Goal: Information Seeking & Learning: Learn about a topic

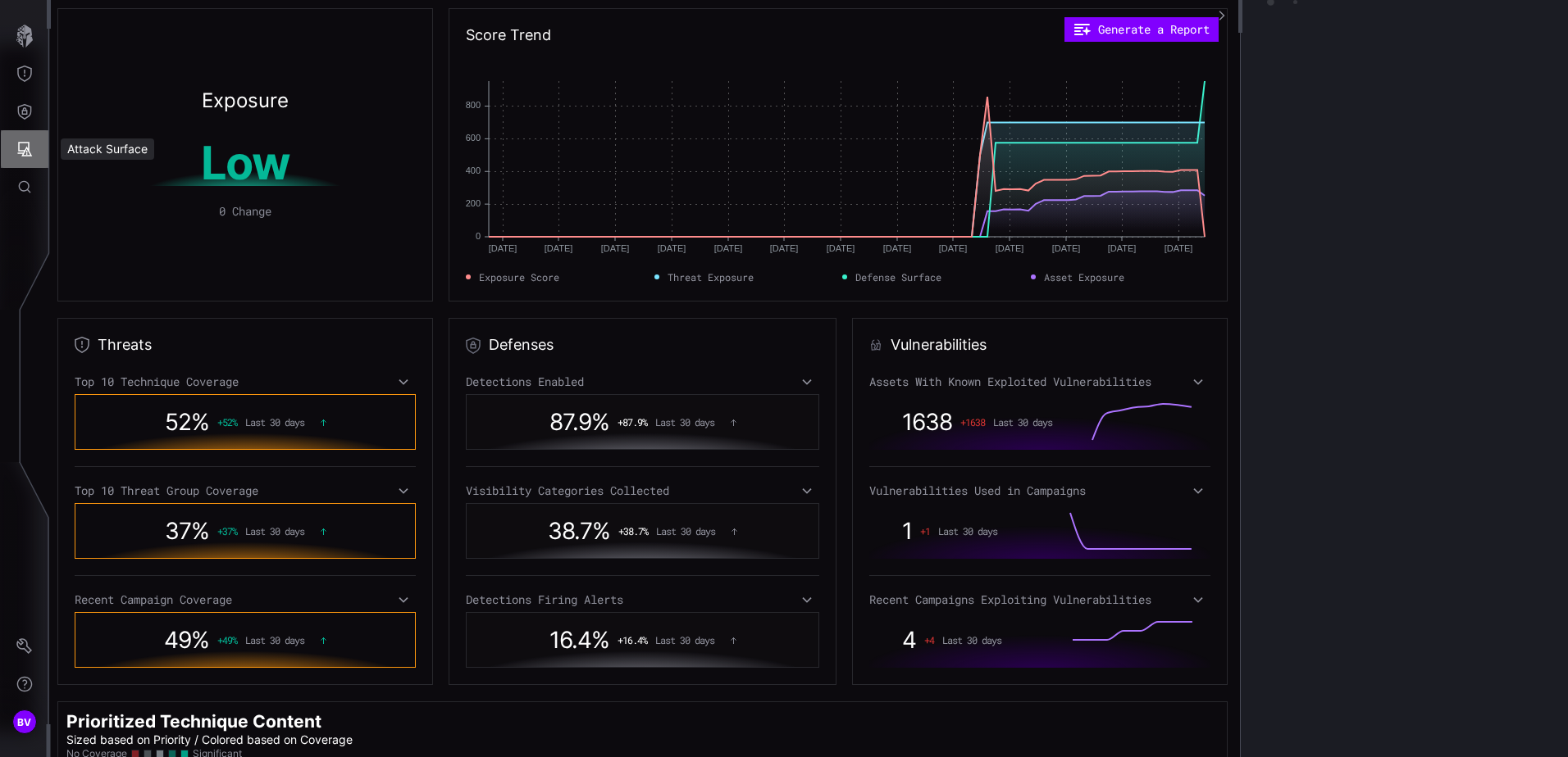
click at [26, 152] on icon "Attack Surface" at bounding box center [25, 149] width 17 height 17
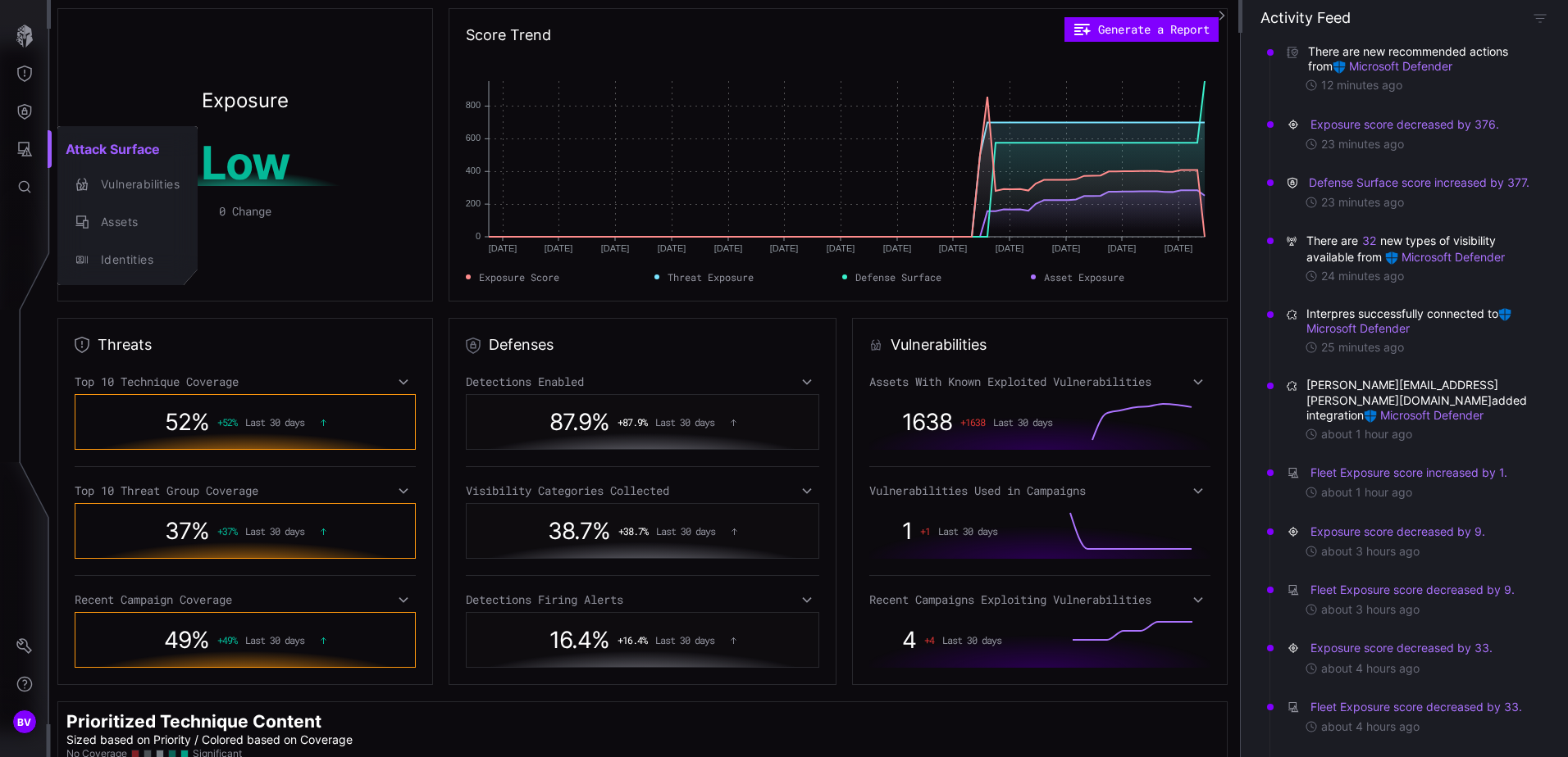
click at [31, 651] on div at bounding box center [784, 378] width 1568 height 757
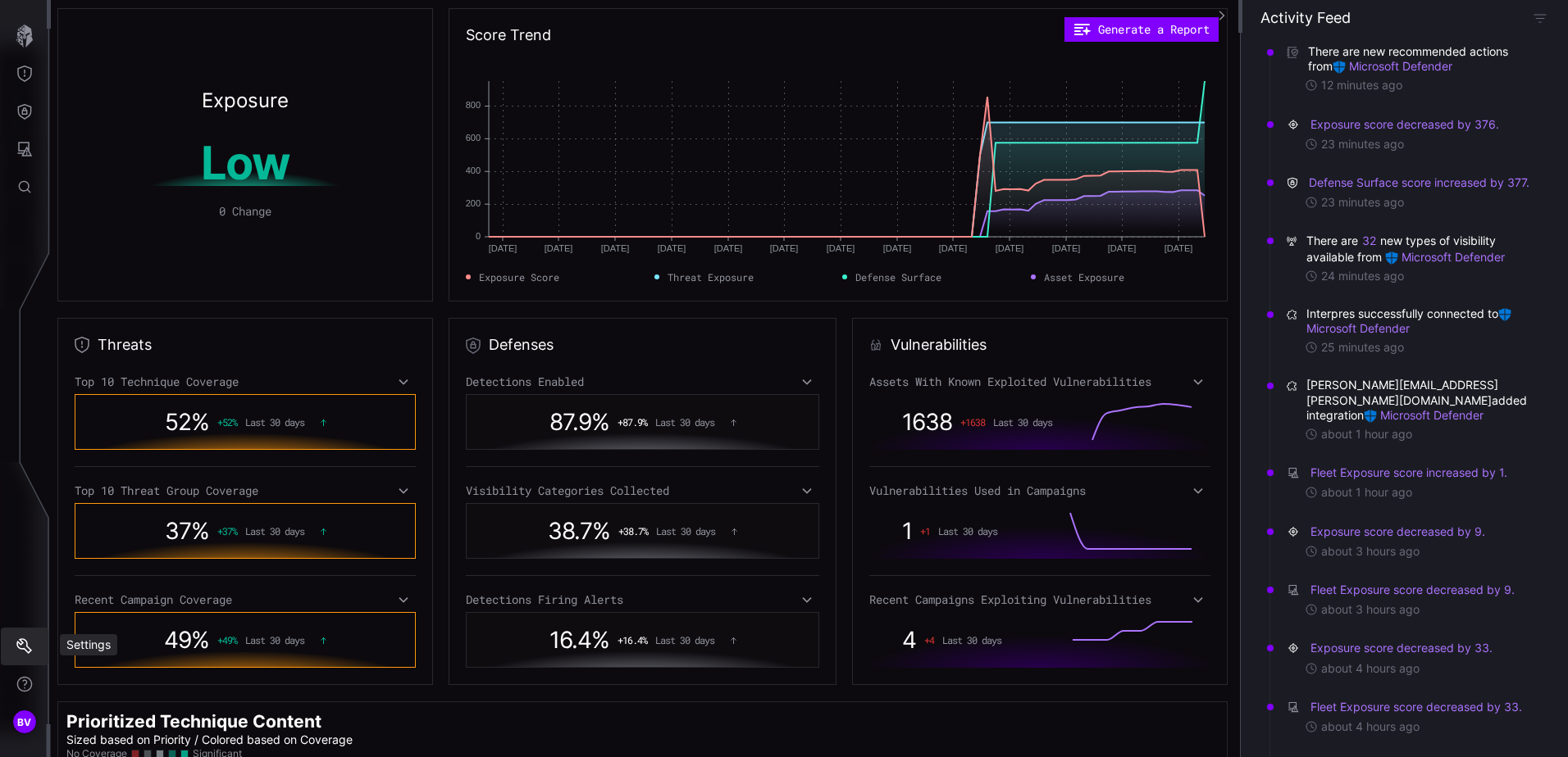
click at [23, 643] on icon "Settings" at bounding box center [24, 646] width 16 height 16
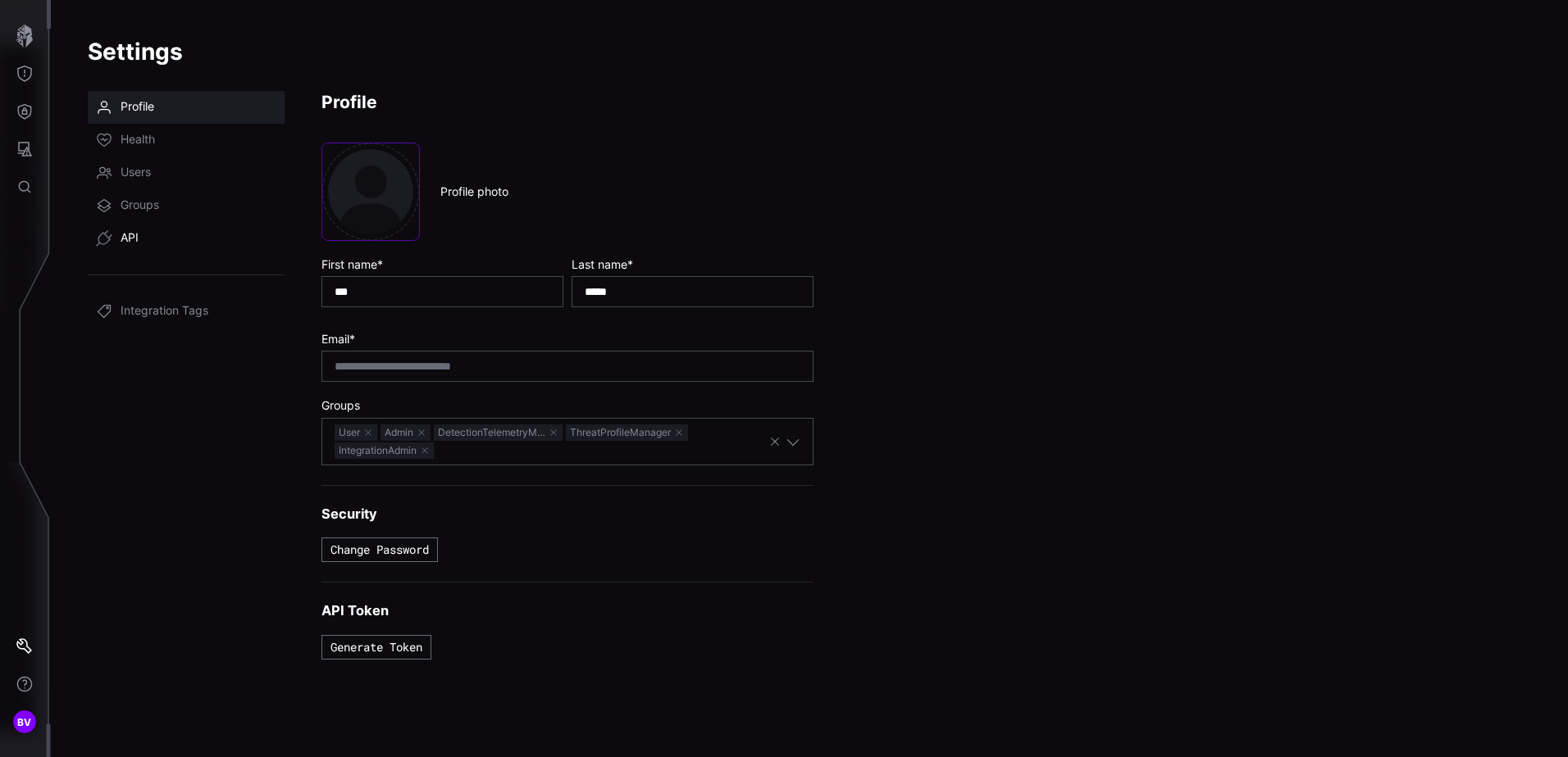
click at [147, 241] on link "API" at bounding box center [186, 238] width 197 height 33
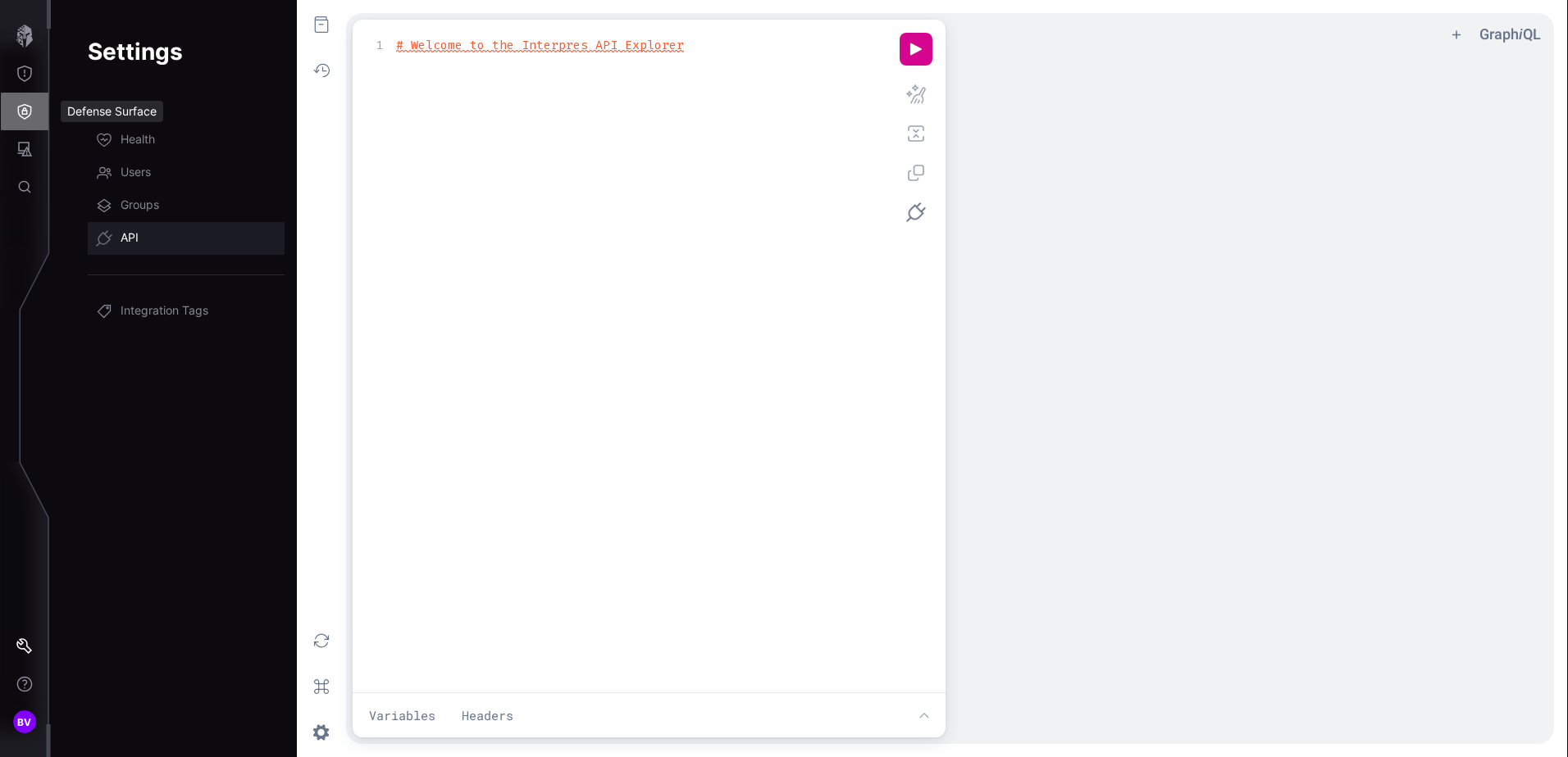
click at [23, 114] on icon "Defense Surface" at bounding box center [25, 111] width 14 height 16
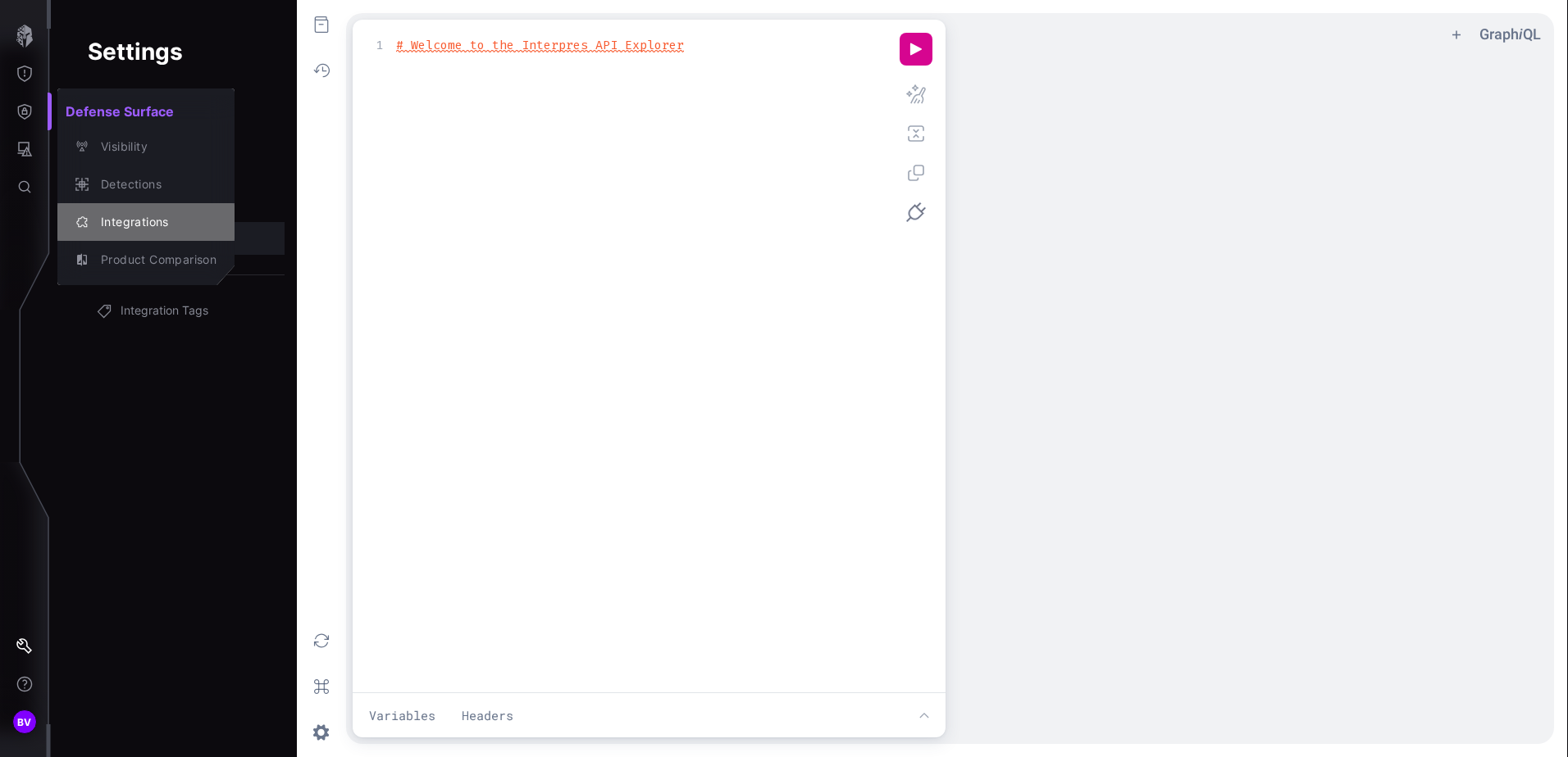
click at [137, 214] on div "Integrations" at bounding box center [155, 223] width 124 height 20
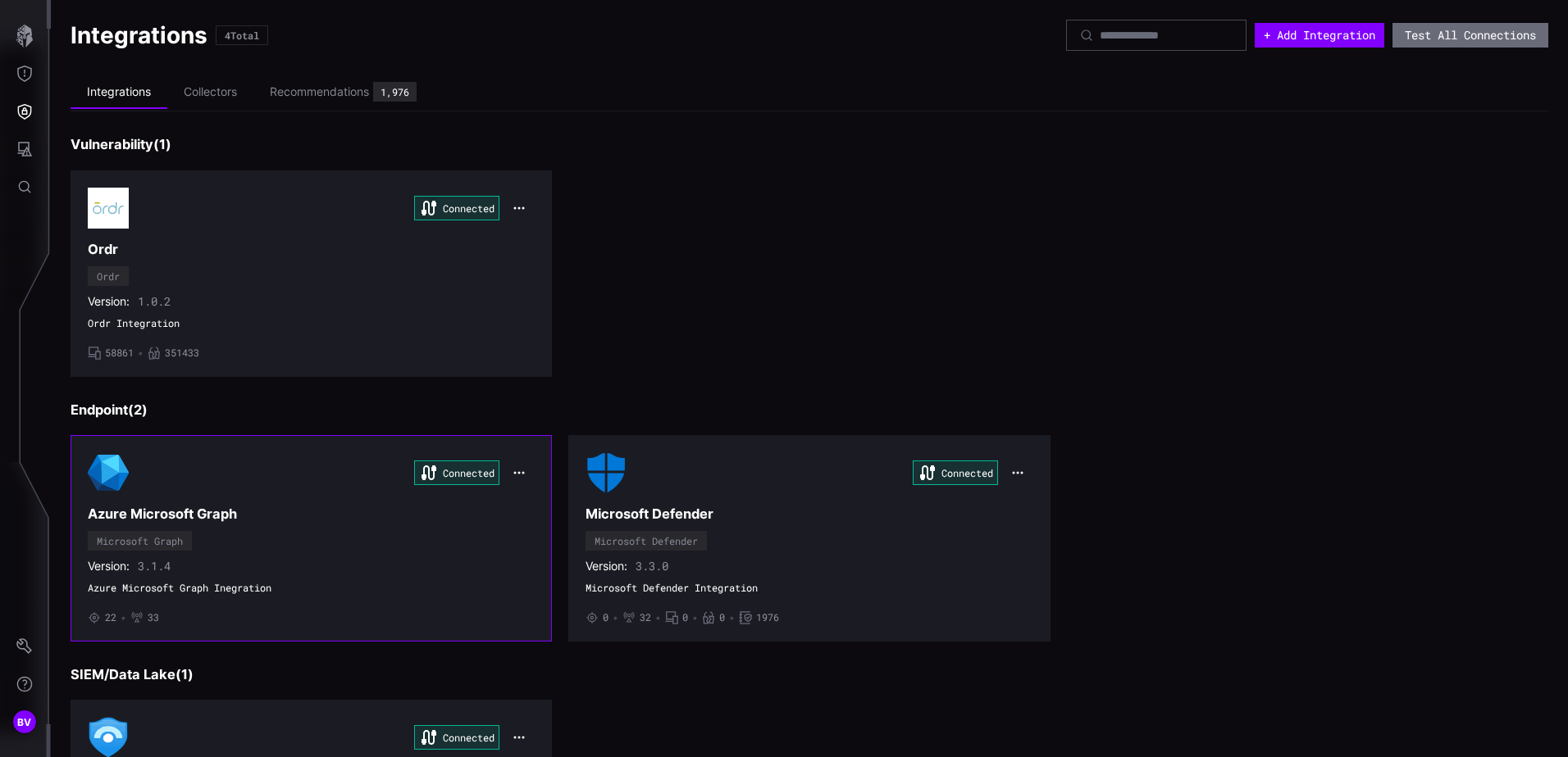
click at [519, 475] on icon "button" at bounding box center [519, 473] width 13 height 13
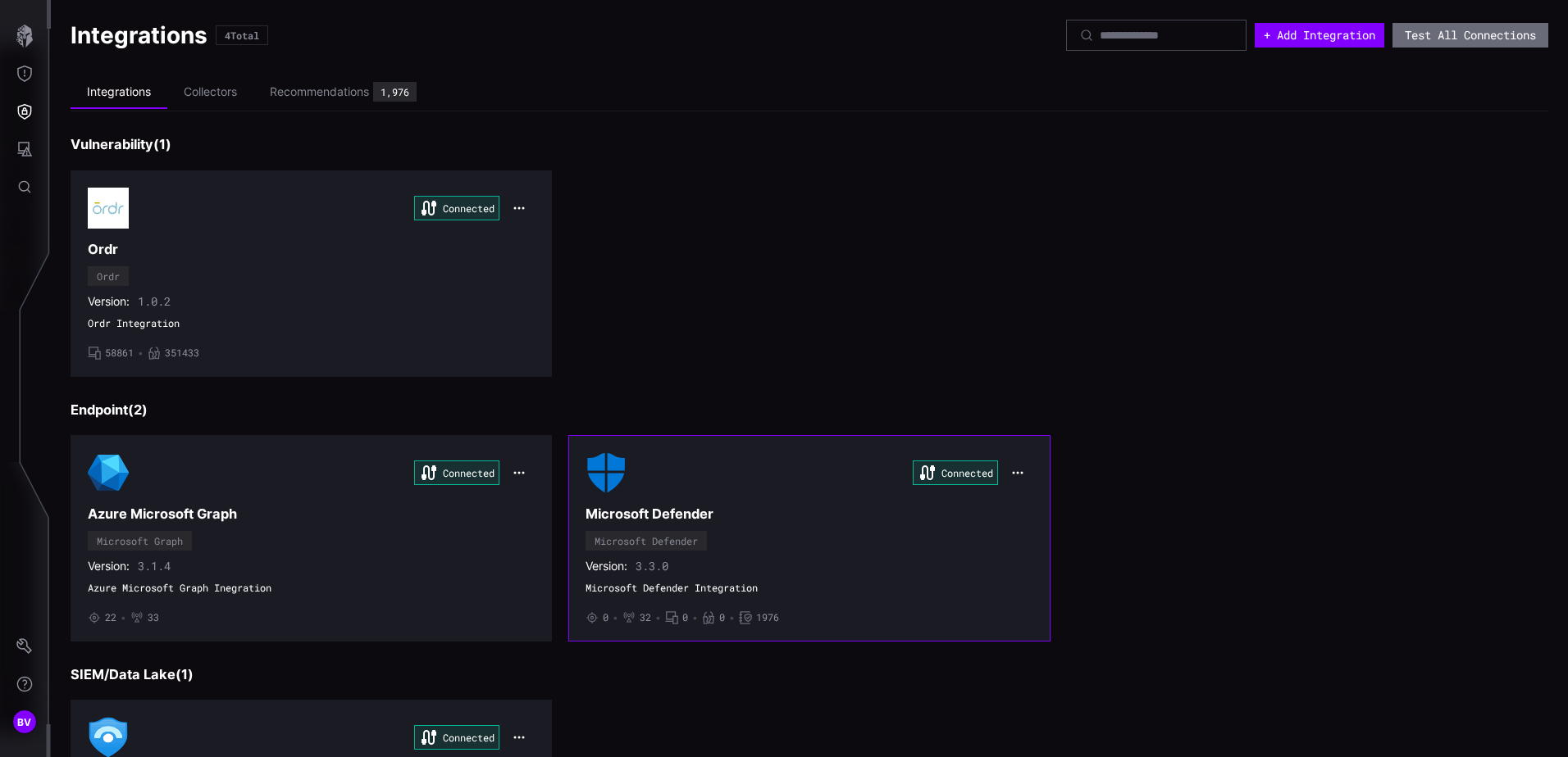
click at [756, 621] on span "1976" at bounding box center [767, 618] width 23 height 13
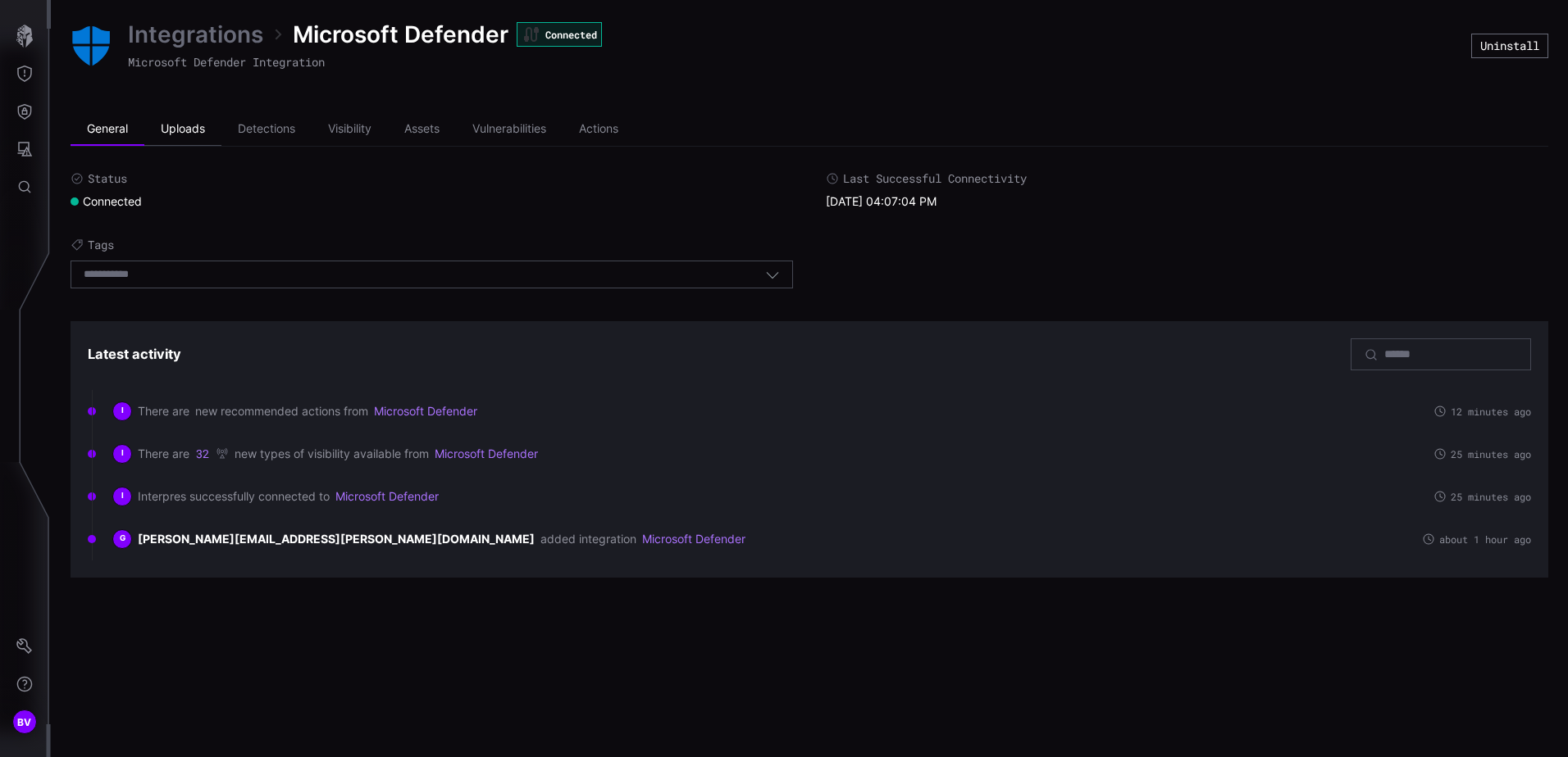
click at [159, 131] on li "Uploads" at bounding box center [183, 130] width 77 height 33
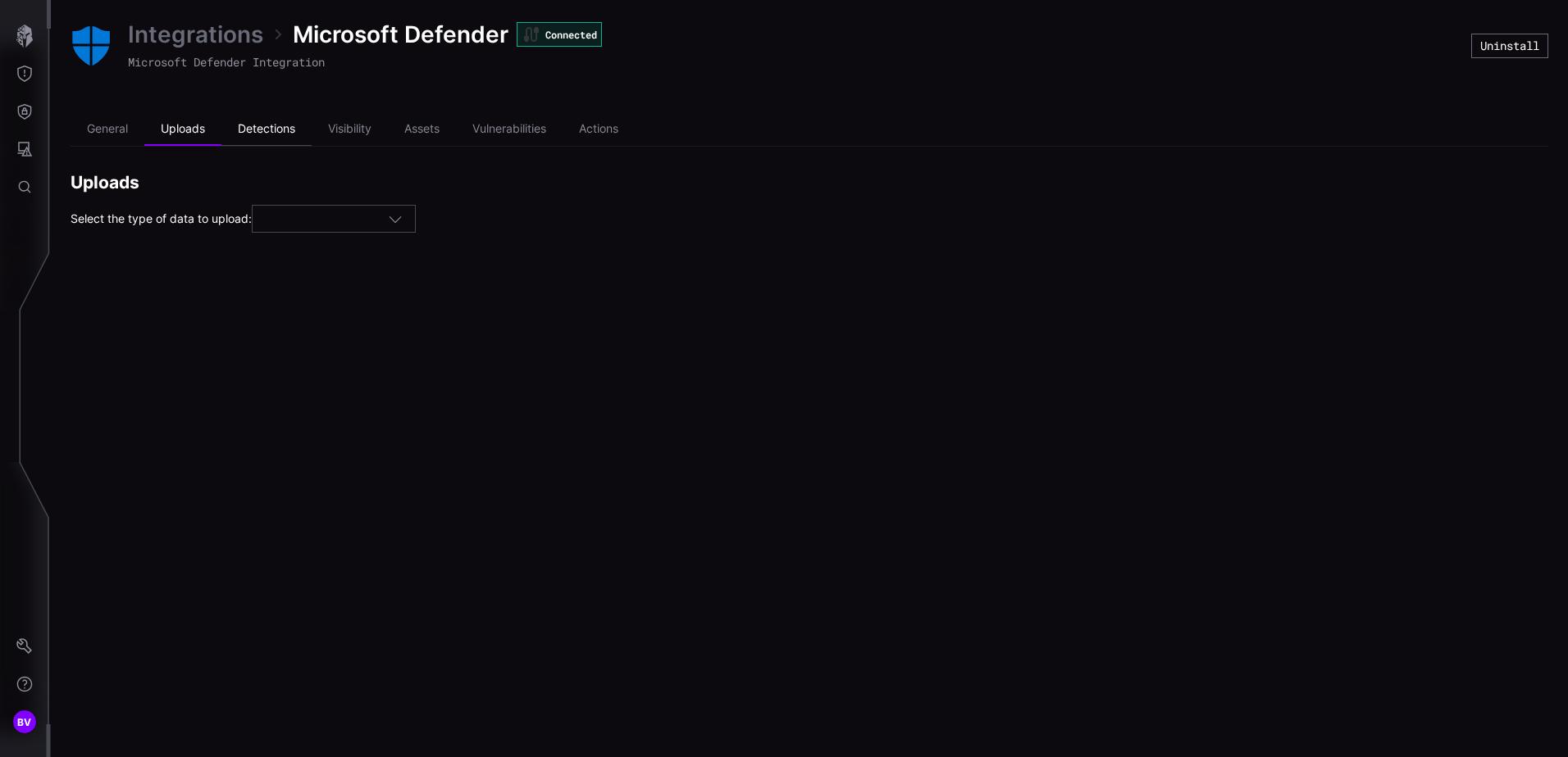
click at [291, 123] on li "Detections" at bounding box center [267, 130] width 90 height 33
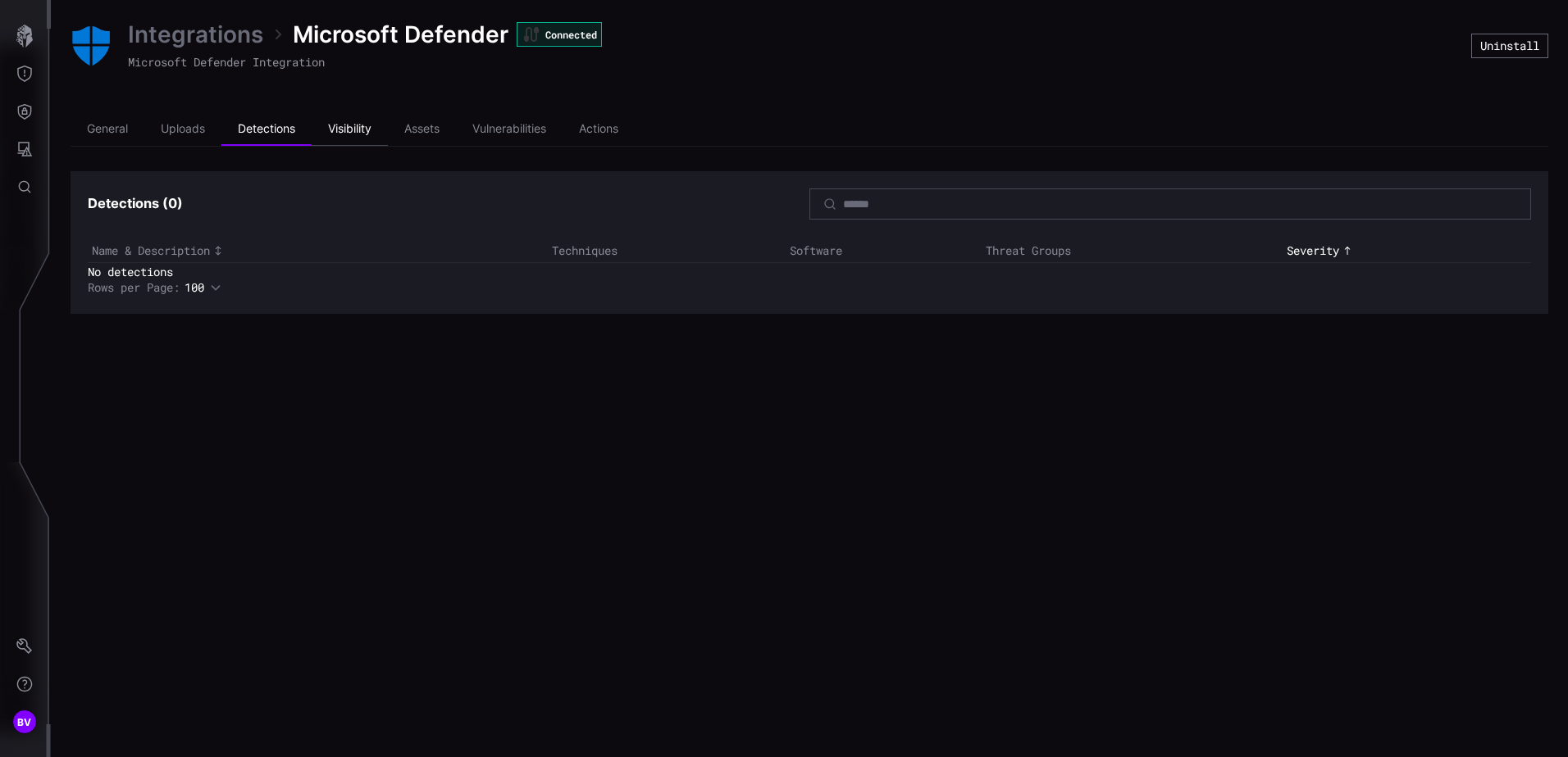
click at [378, 138] on li "Visibility" at bounding box center [350, 130] width 76 height 33
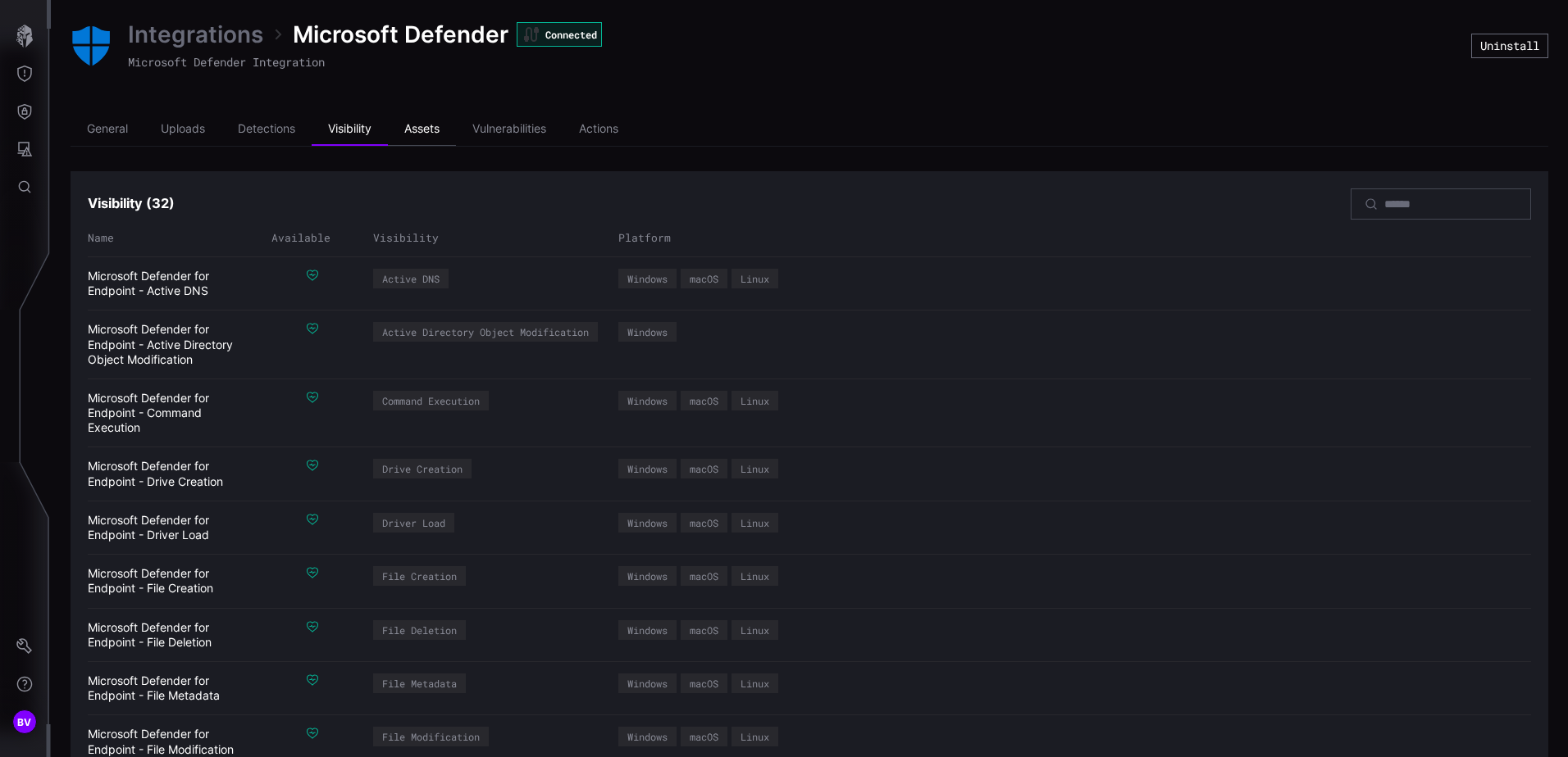
click at [411, 133] on li "Assets" at bounding box center [422, 130] width 68 height 33
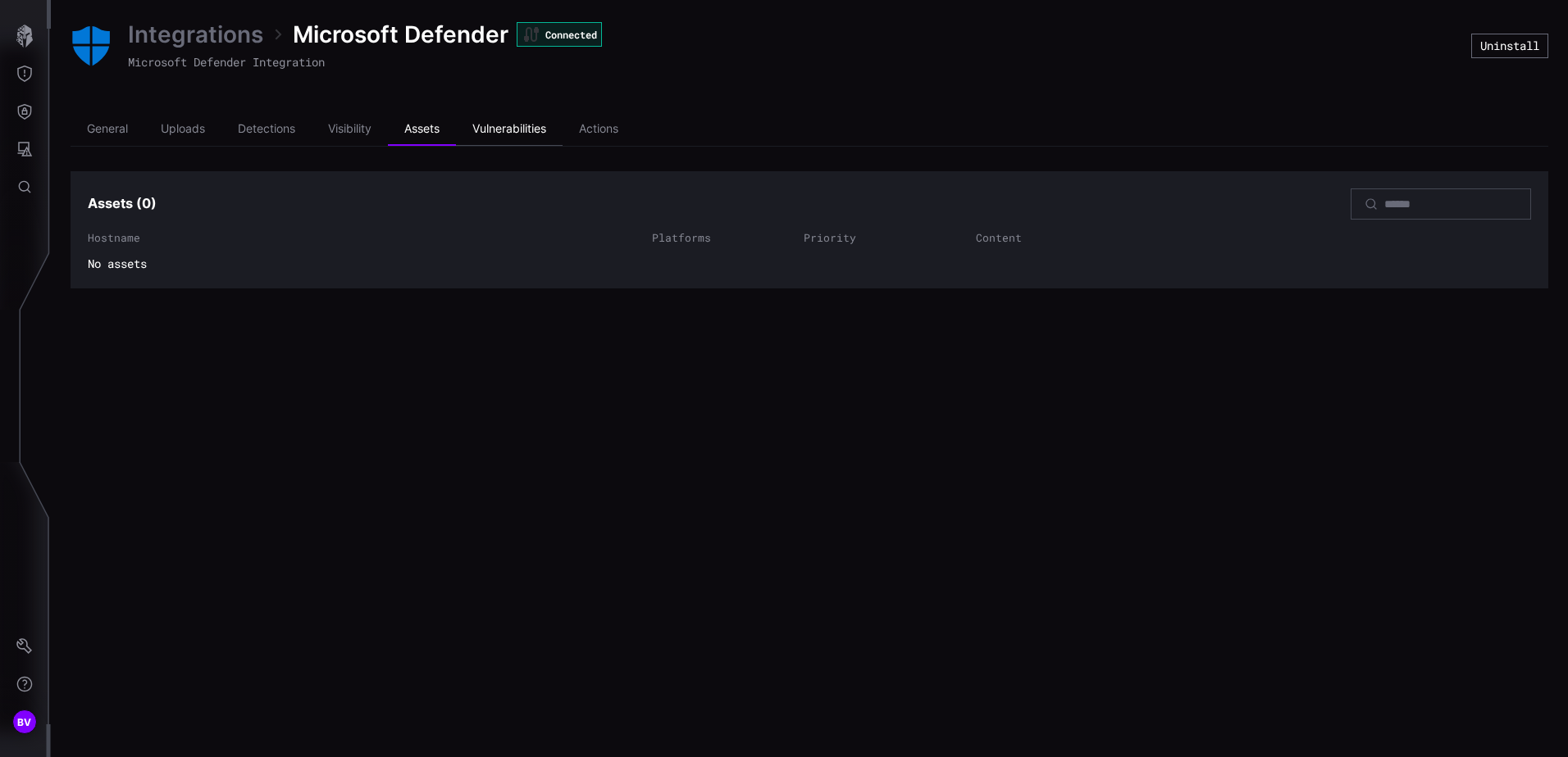
click at [504, 132] on li "Vulnerabilities" at bounding box center [509, 130] width 107 height 33
click at [616, 132] on li "Actions" at bounding box center [598, 130] width 72 height 33
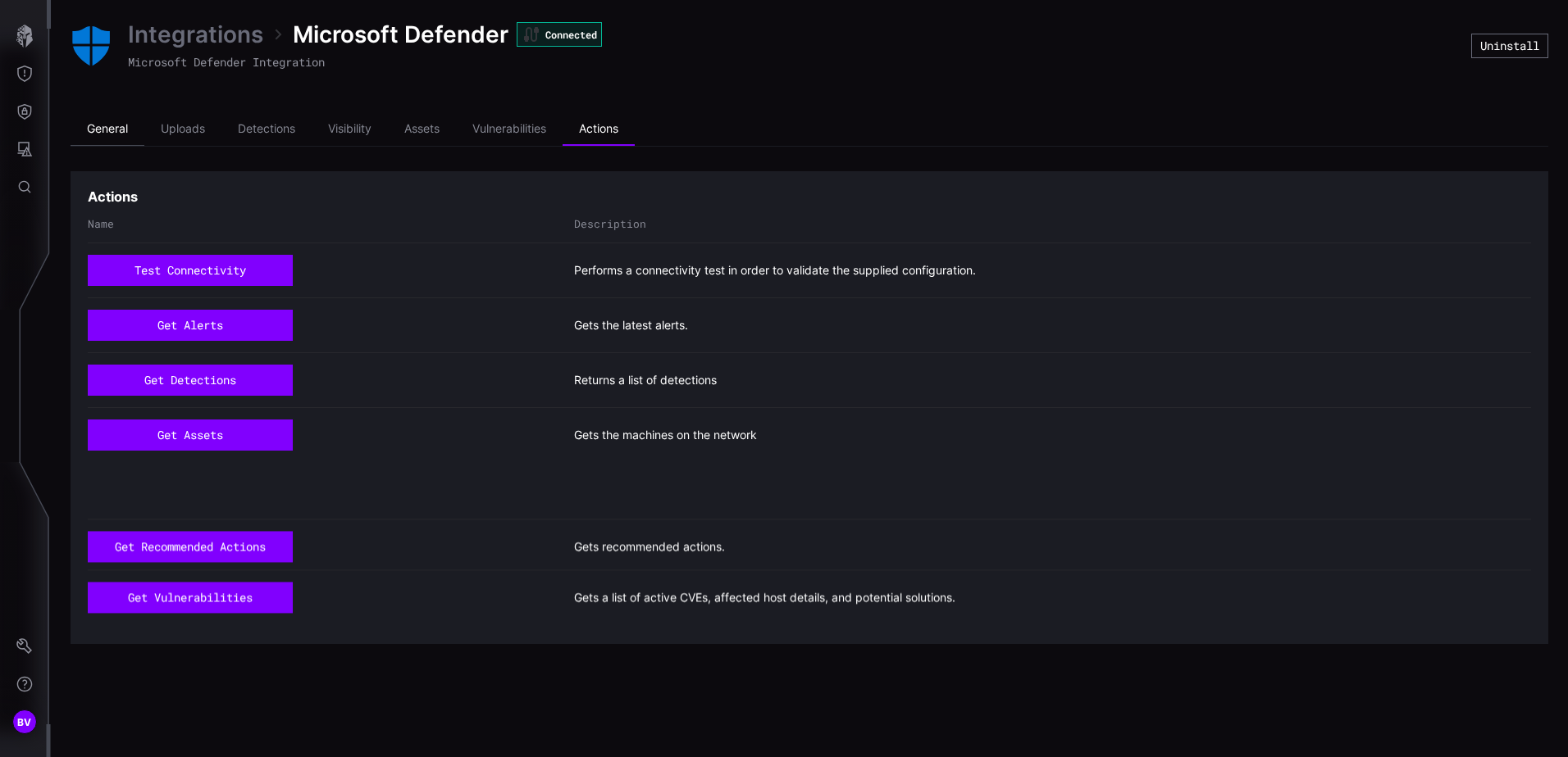
click at [124, 129] on li "General" at bounding box center [108, 130] width 74 height 33
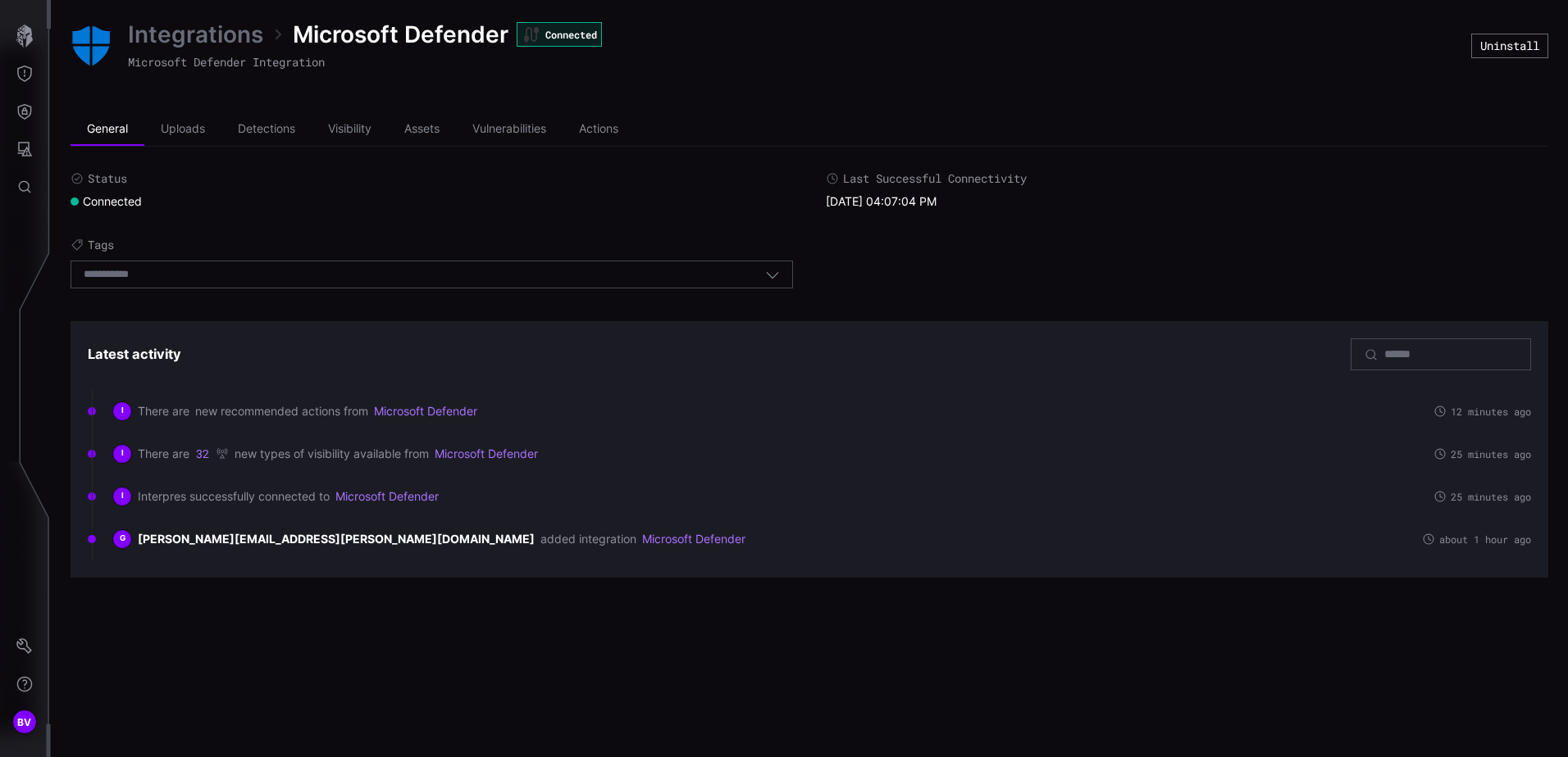
click at [375, 655] on div "Integrations Microsoft Defender Connected Microsoft Defender Integration Uninst…" at bounding box center [809, 378] width 1517 height 757
click at [207, 455] on button "32" at bounding box center [202, 453] width 14 height 16
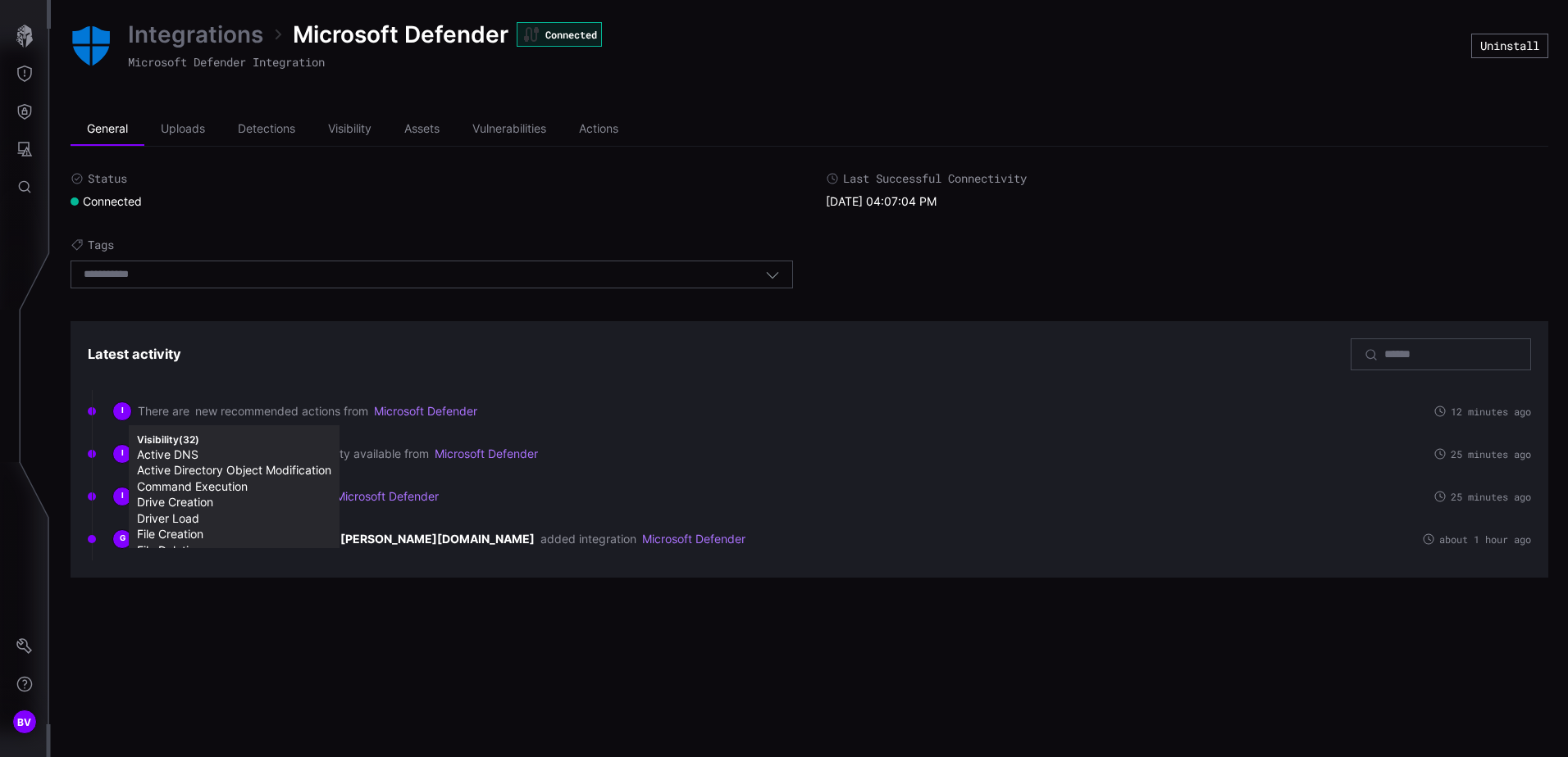
click at [343, 609] on div "Integrations Microsoft Defender Connected Microsoft Defender Integration Uninst…" at bounding box center [809, 378] width 1517 height 757
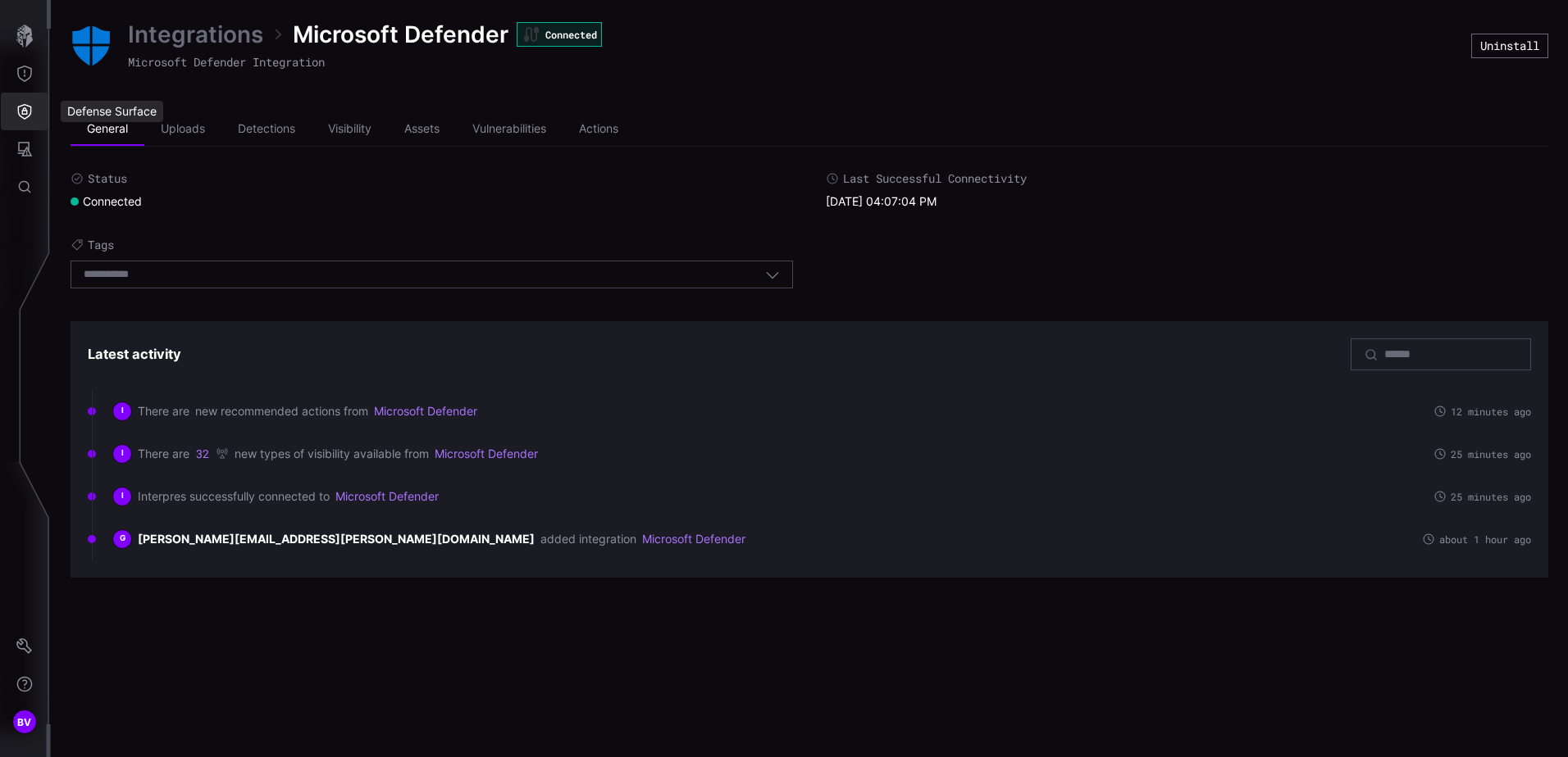
click at [25, 110] on icon "Defense Surface" at bounding box center [25, 111] width 14 height 16
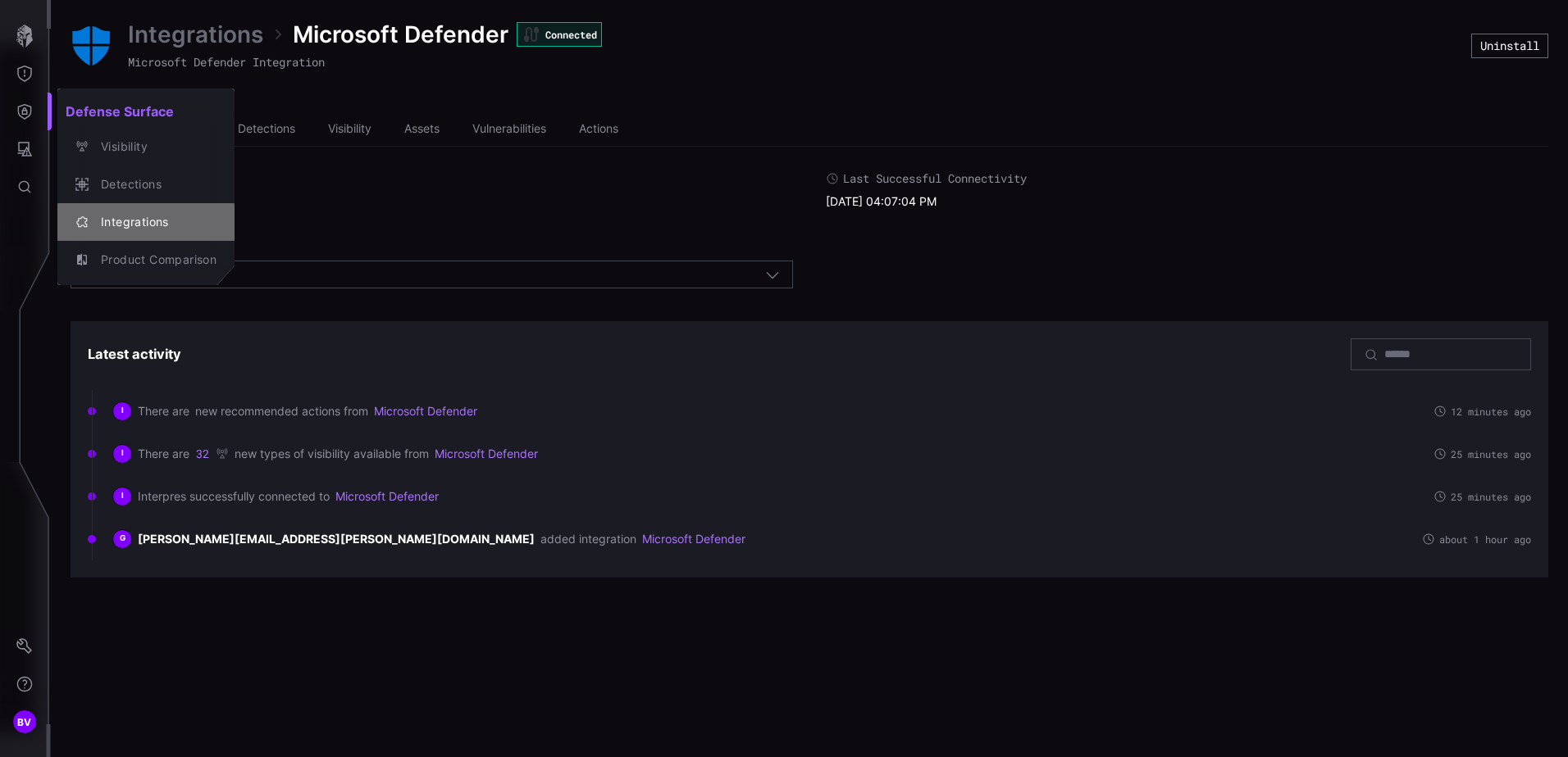
click at [111, 212] on div "Integrations" at bounding box center [155, 223] width 124 height 20
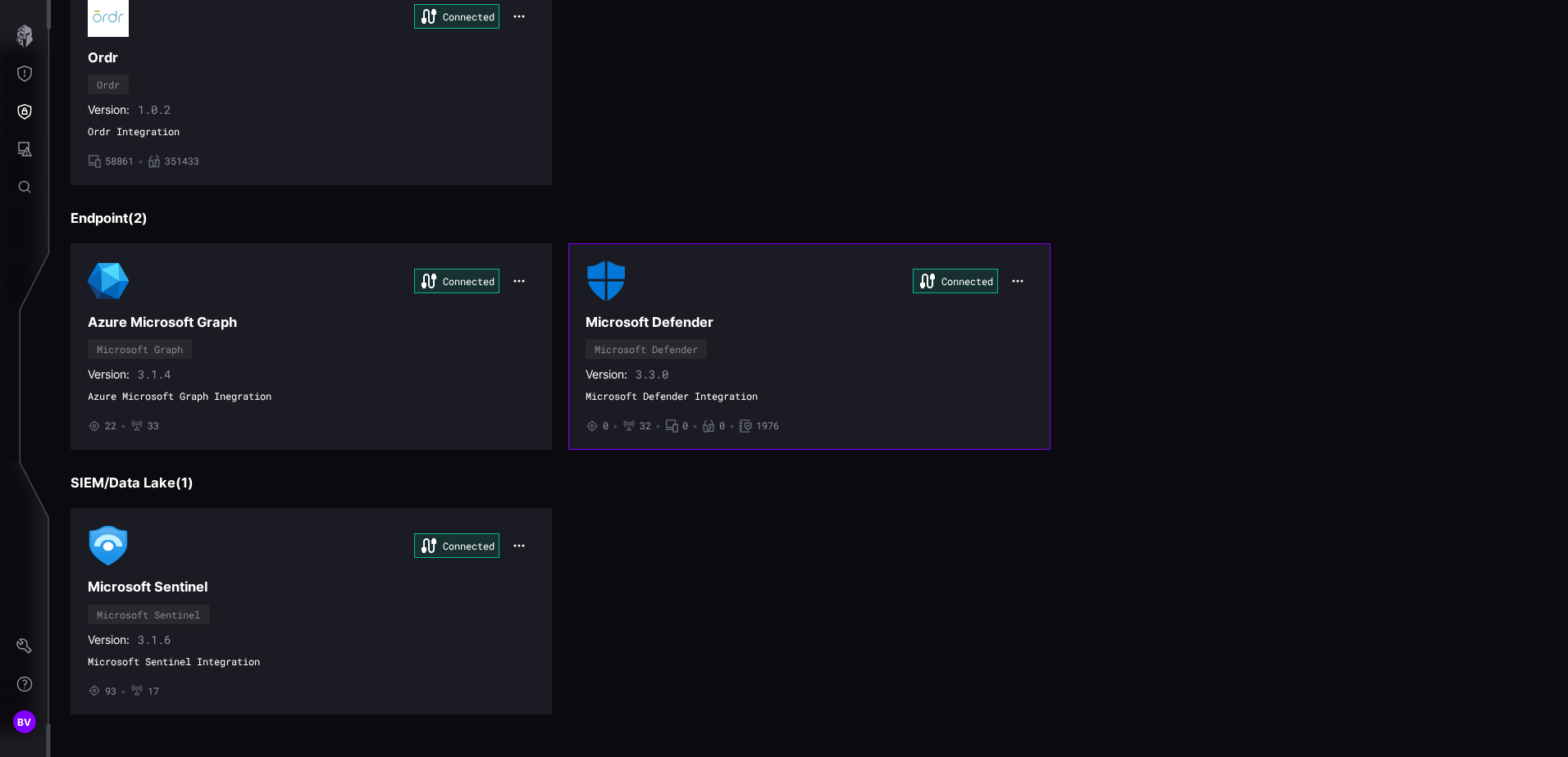
scroll to position [193, 0]
